Goal: Obtain resource: Obtain resource

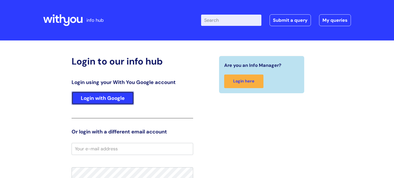
click at [126, 97] on link "Login with Google" at bounding box center [103, 98] width 62 height 13
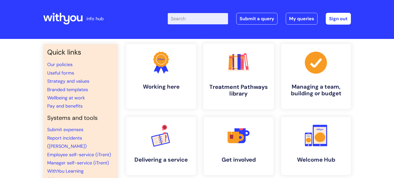
scroll to position [4, 0]
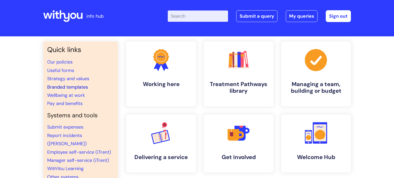
click at [69, 88] on link "Branded templates" at bounding box center [67, 87] width 41 height 6
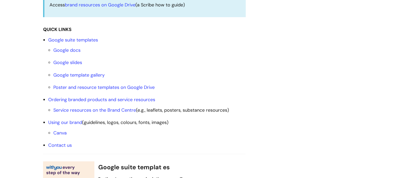
scroll to position [169, 0]
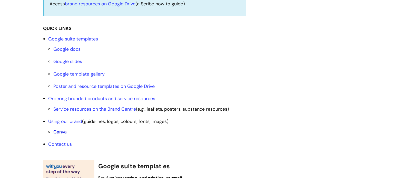
click at [58, 130] on link "Canva" at bounding box center [59, 132] width 13 height 6
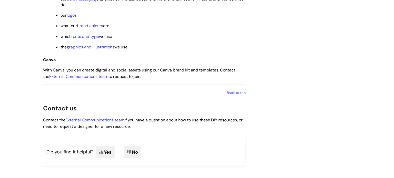
scroll to position [796, 0]
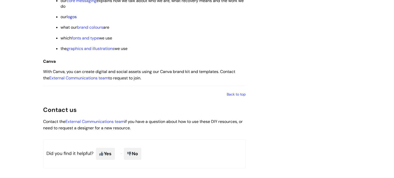
click at [74, 19] on link "logos" at bounding box center [72, 16] width 10 height 5
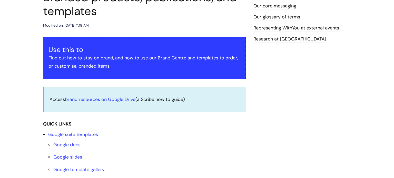
scroll to position [75, 0]
